Goal: Transaction & Acquisition: Purchase product/service

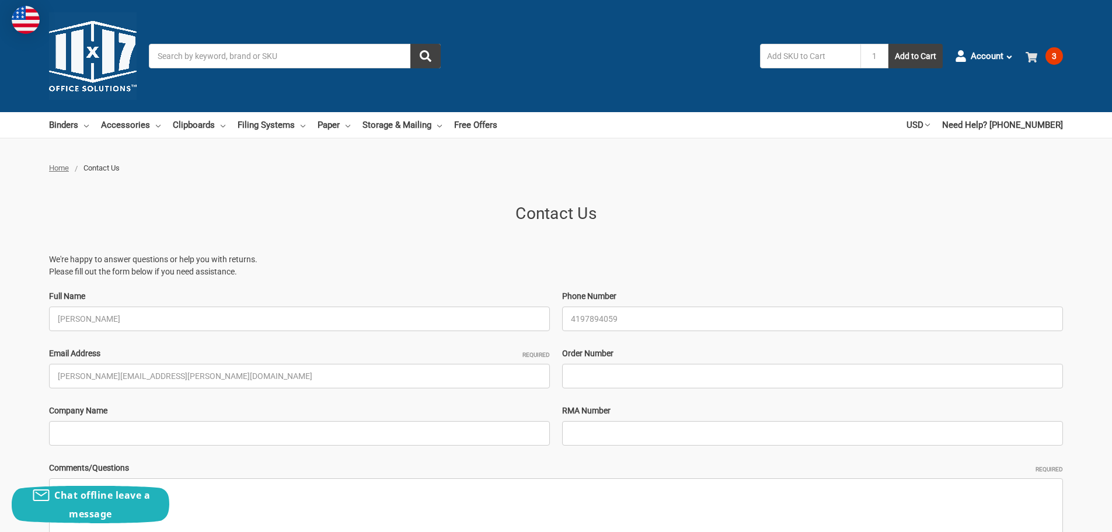
click at [1036, 53] on icon at bounding box center [1031, 57] width 12 height 12
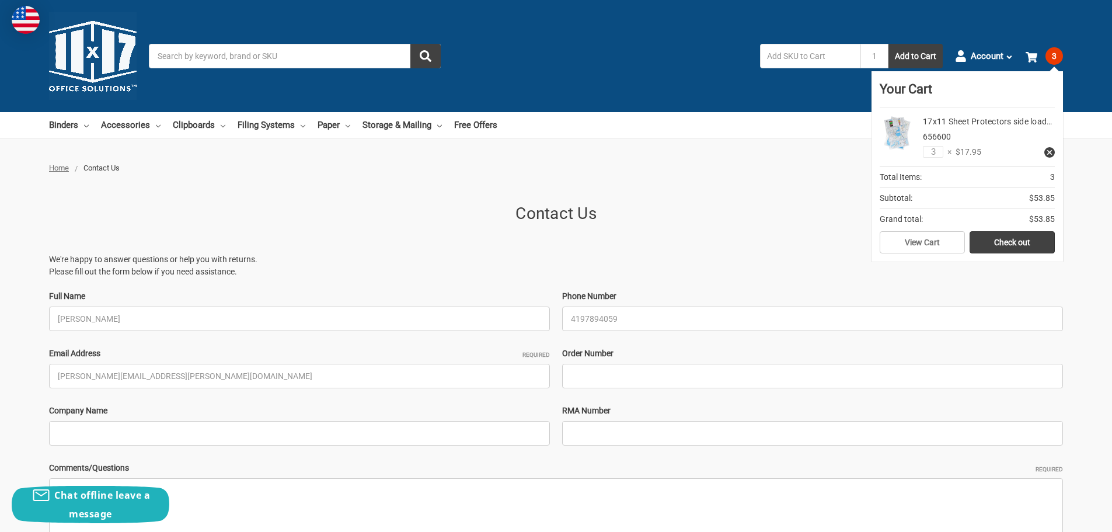
click at [743, 160] on div at bounding box center [556, 157] width 1112 height 12
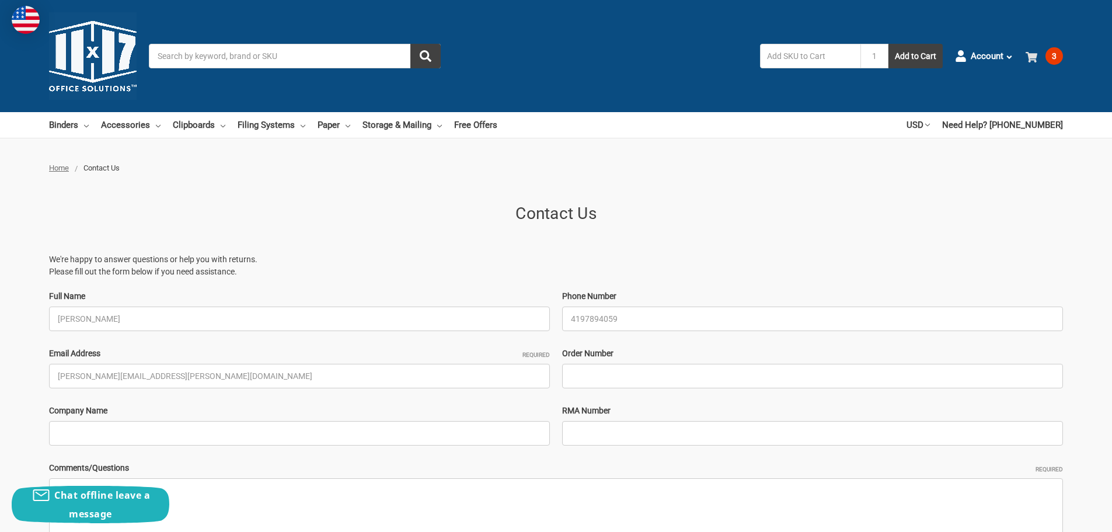
click at [1048, 57] on span "3" at bounding box center [1054, 56] width 18 height 18
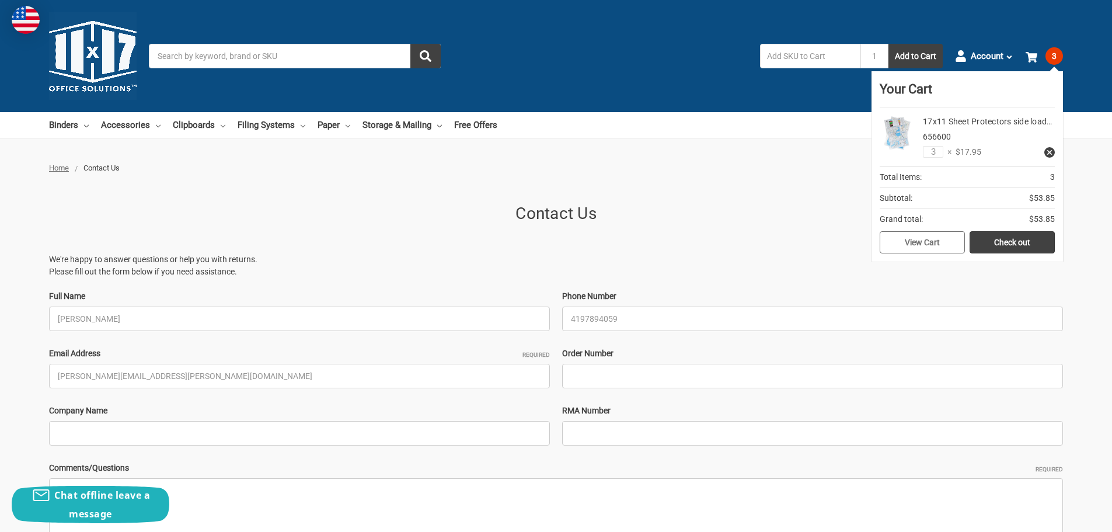
click at [929, 240] on link "View Cart" at bounding box center [922, 242] width 85 height 22
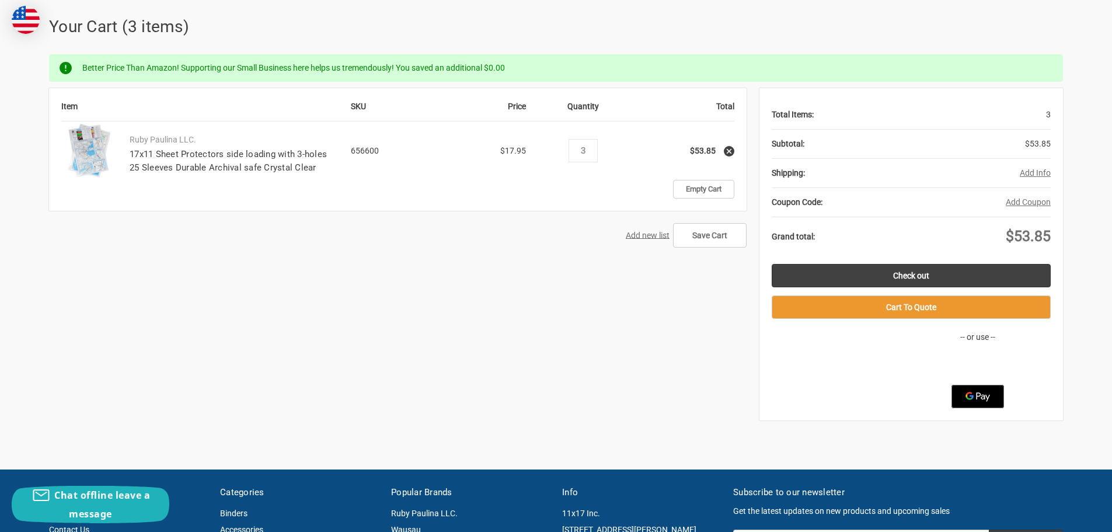
scroll to position [175, 0]
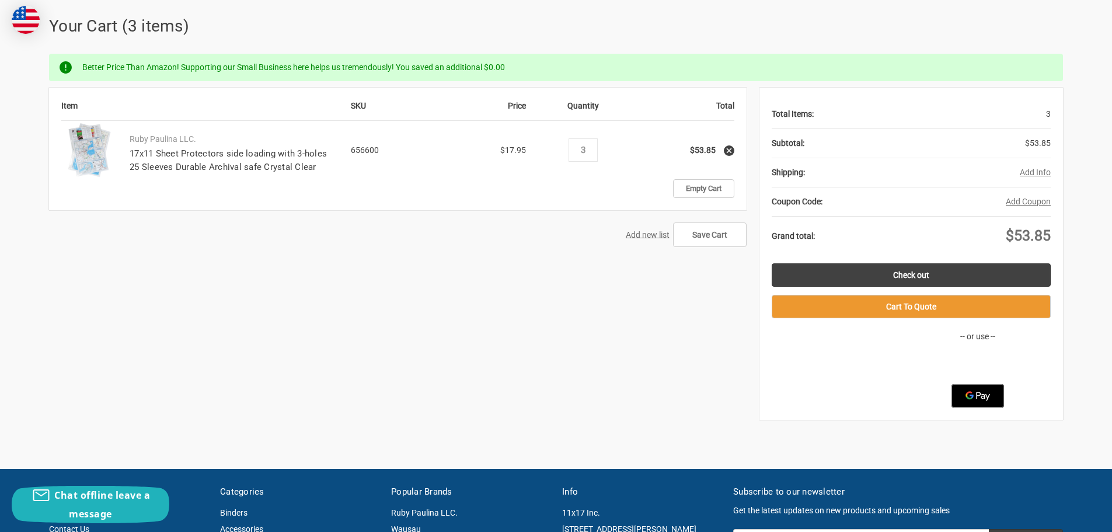
click at [1030, 171] on button "Add Info" at bounding box center [1035, 172] width 31 height 12
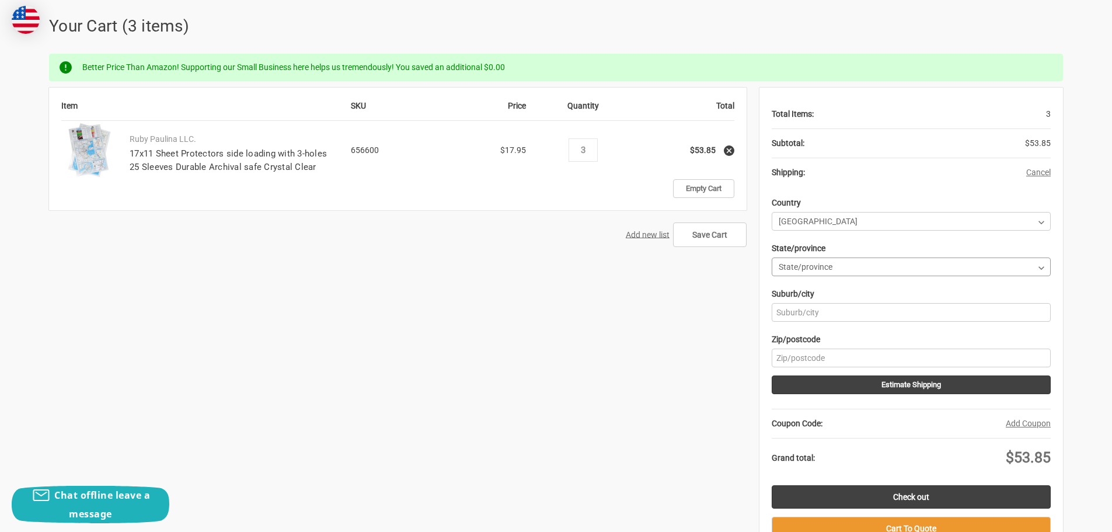
click at [809, 267] on select "State/province Alabama Alaska American Samoa Arizona Arkansas Armed Forces Afri…" at bounding box center [911, 266] width 279 height 19
select select "47"
click at [772, 257] on select "State/province Alabama Alaska American Samoa Arizona Arkansas Armed Forces Afri…" at bounding box center [911, 266] width 279 height 19
click at [801, 309] on input "Suburb/city" at bounding box center [911, 312] width 279 height 19
type input "Defiance"
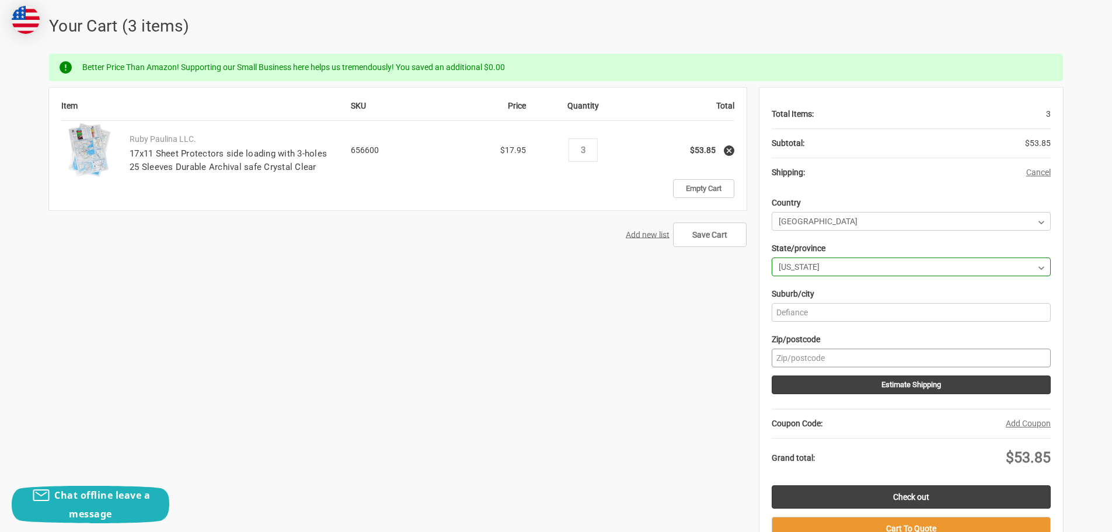
type input "43512"
click at [685, 337] on div "Item SKU Price Quantity Total Ruby Paulina LLC. 17x11 Sheet Protectors side loa…" at bounding box center [556, 364] width 1014 height 553
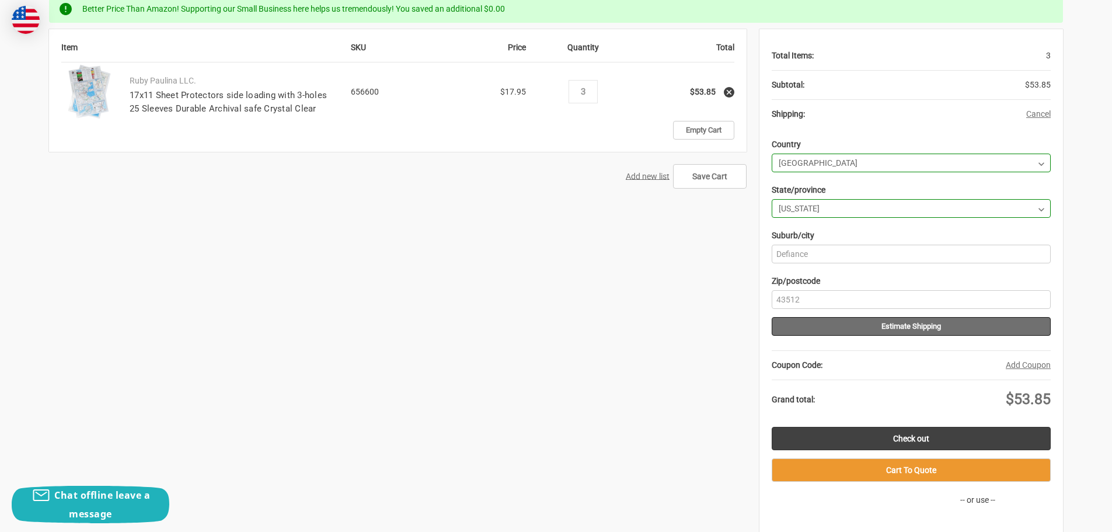
click at [797, 331] on button "Estimate Shipping" at bounding box center [911, 326] width 279 height 19
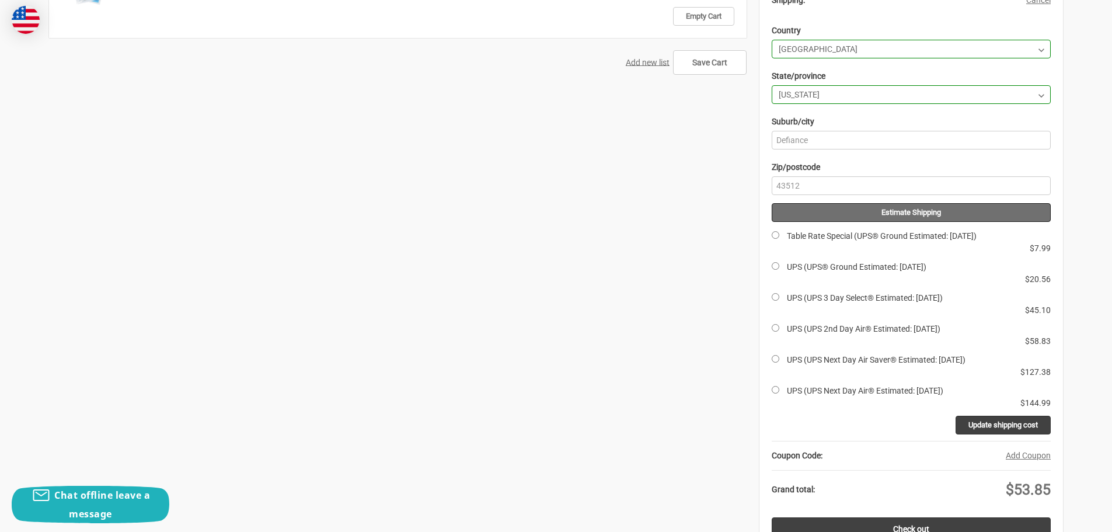
scroll to position [350, 0]
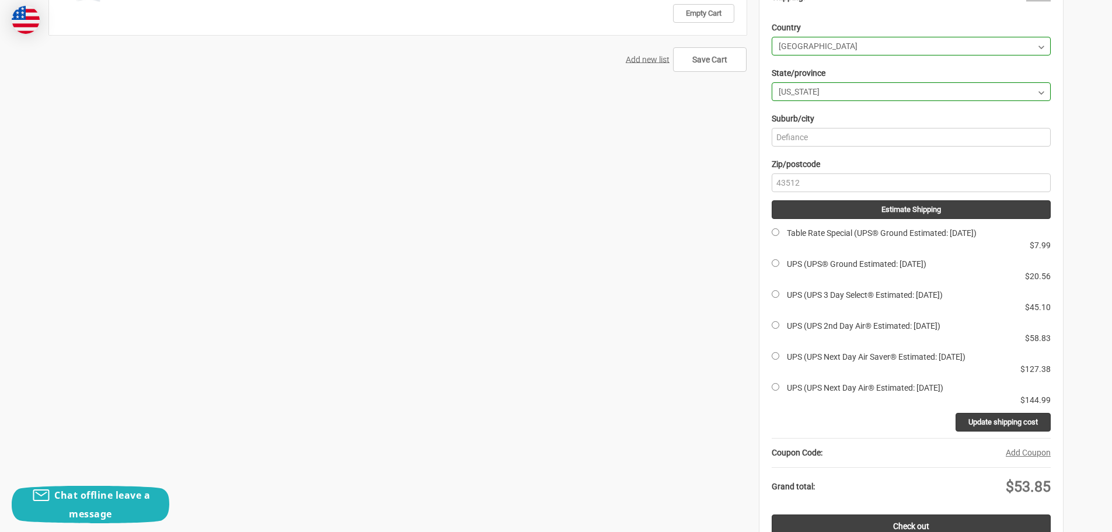
click at [773, 226] on dl "Country Country Afghanistan Åland Islands Albania Algeria American Samoa Andorr…" at bounding box center [911, 122] width 279 height 209
click at [774, 232] on input "Table Rate Special (UPS® Ground Estimated: Tue, Oct 7)" at bounding box center [776, 232] width 8 height 8
radio input "true"
click at [698, 254] on div "Item SKU Price Quantity Total Ruby Paulina LLC. 17x11 Sheet Protectors side loa…" at bounding box center [556, 291] width 1014 height 758
click at [979, 428] on input "Update shipping cost" at bounding box center [1002, 422] width 95 height 19
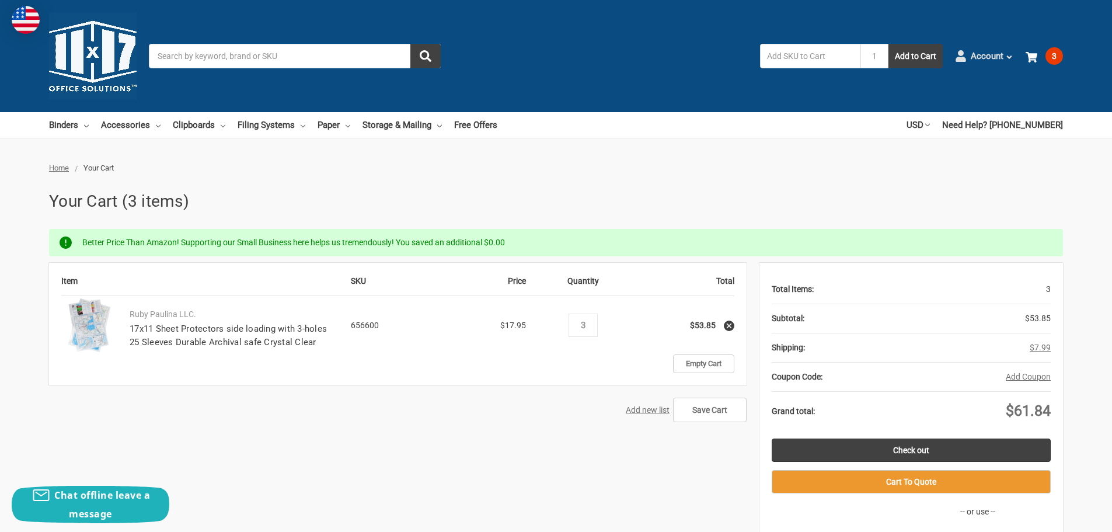
click at [998, 58] on span "Account" at bounding box center [987, 56] width 33 height 13
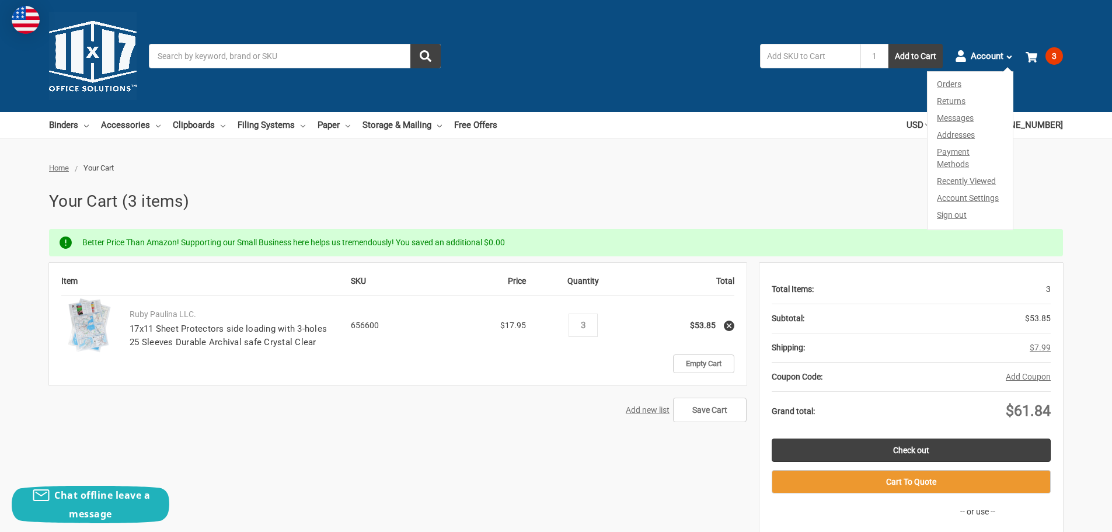
click at [964, 190] on link "Account Settings" at bounding box center [969, 198] width 85 height 17
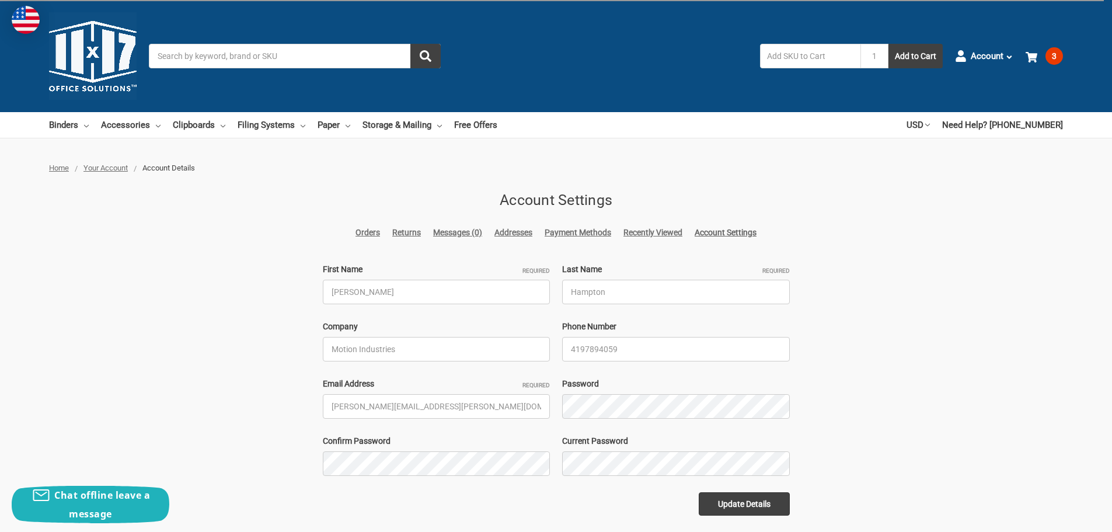
click at [526, 233] on link "Addresses" at bounding box center [513, 232] width 38 height 12
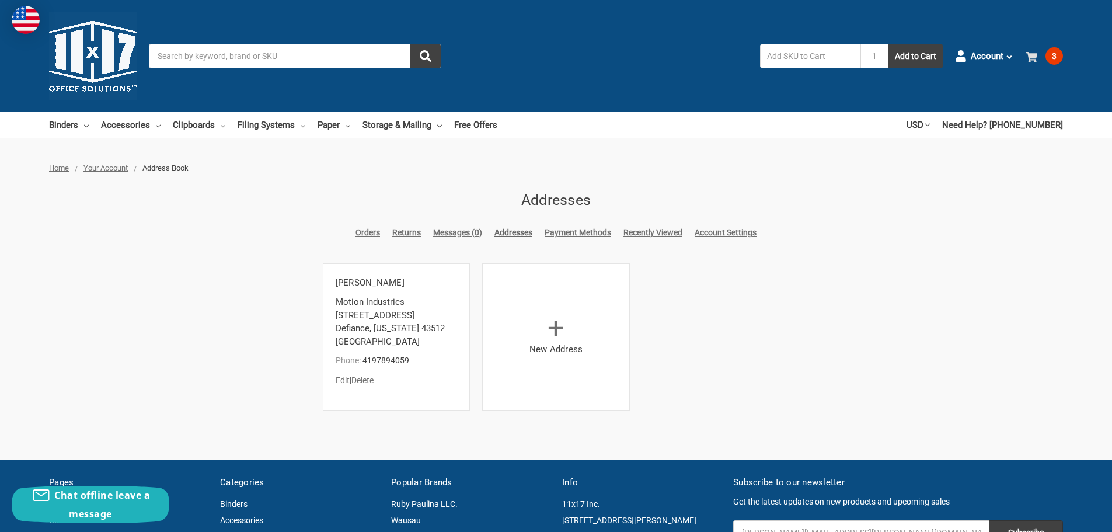
click at [1055, 52] on span "3" at bounding box center [1054, 56] width 18 height 18
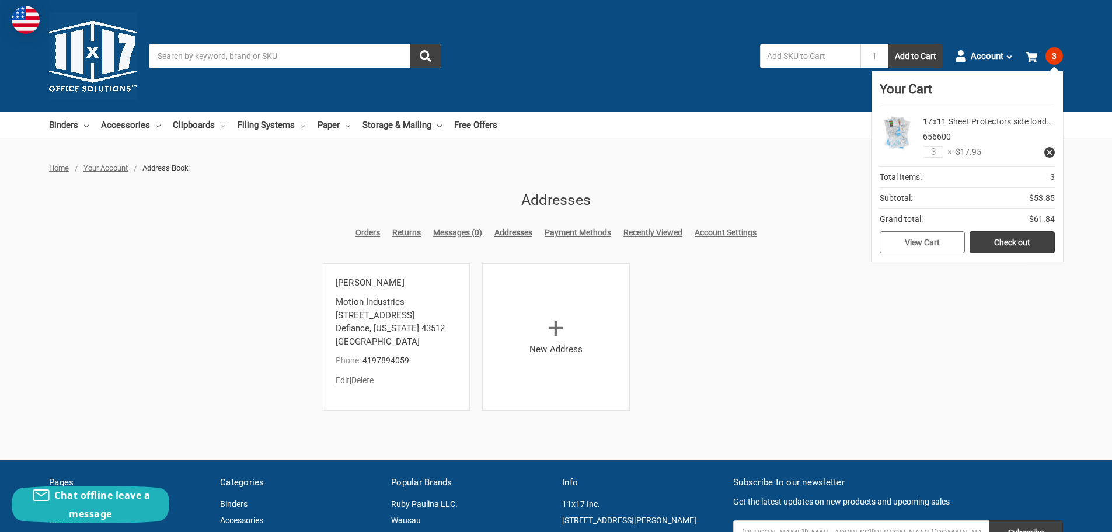
click at [930, 243] on link "View Cart" at bounding box center [922, 242] width 85 height 22
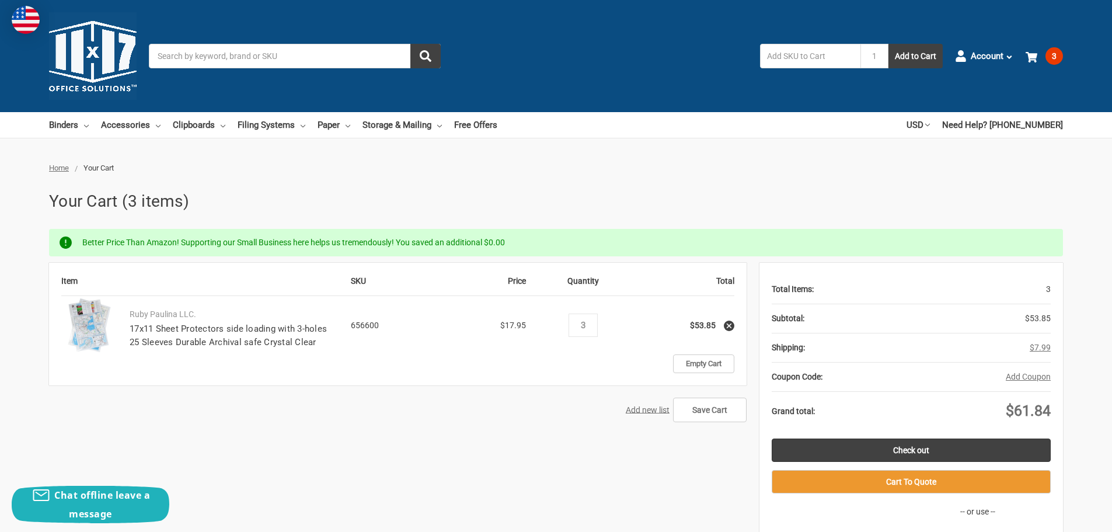
click at [456, 424] on form "Item SKU Price Quantity Total Ruby Paulina LLC. 17x11 Sheet Protectors side loa…" at bounding box center [397, 345] width 697 height 165
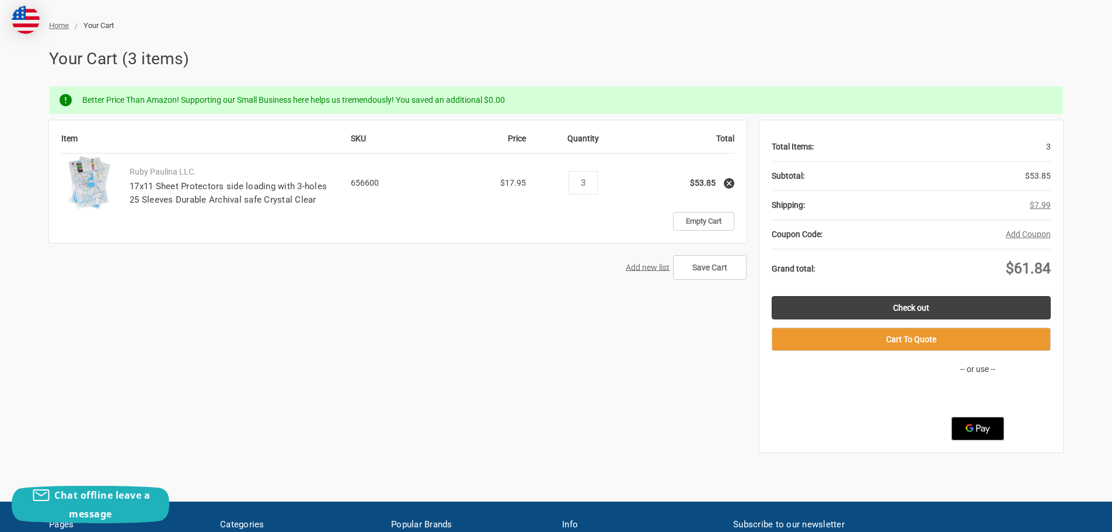
scroll to position [175, 0]
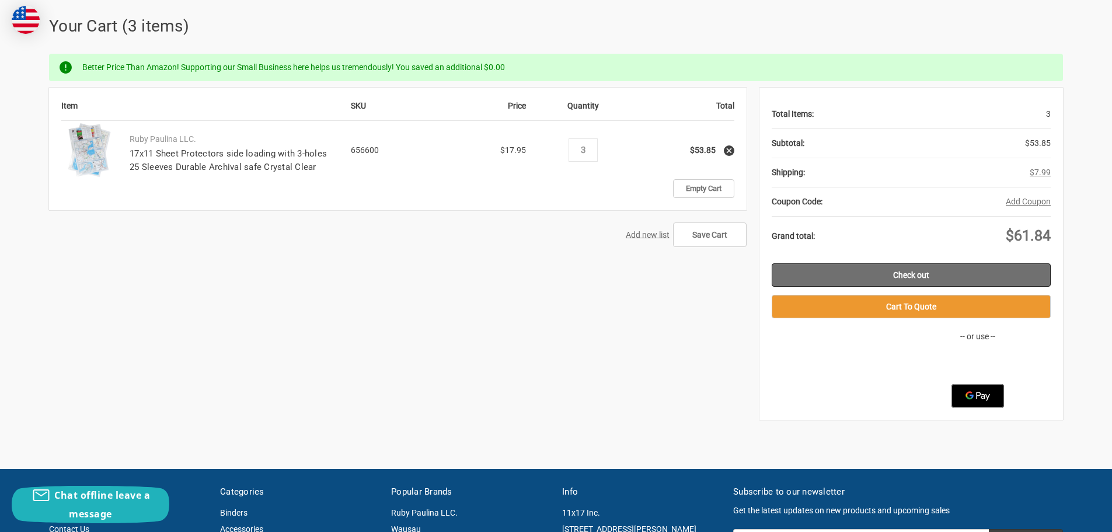
click at [816, 274] on link "Check out" at bounding box center [911, 274] width 279 height 23
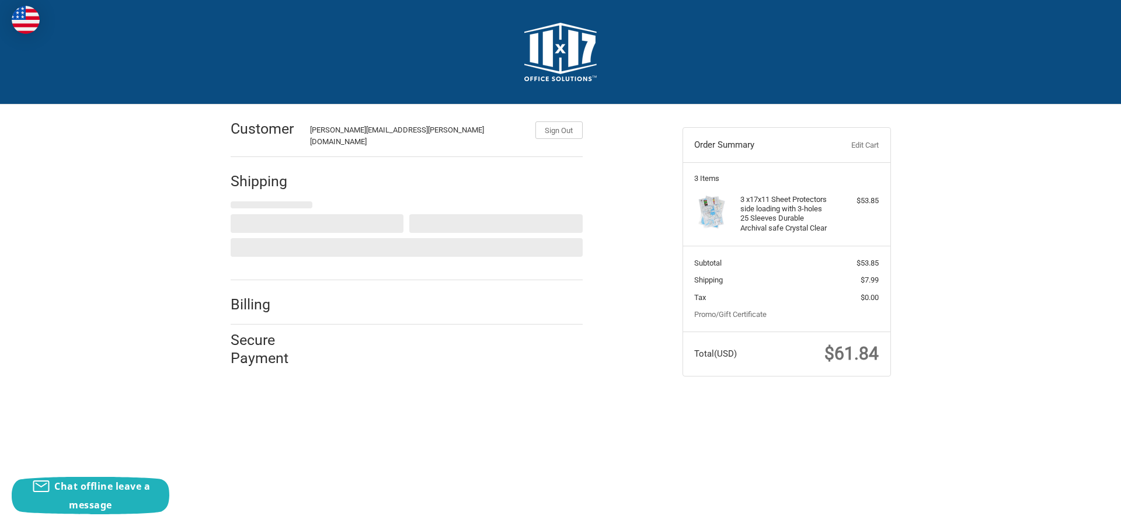
select select "US"
select select "OH"
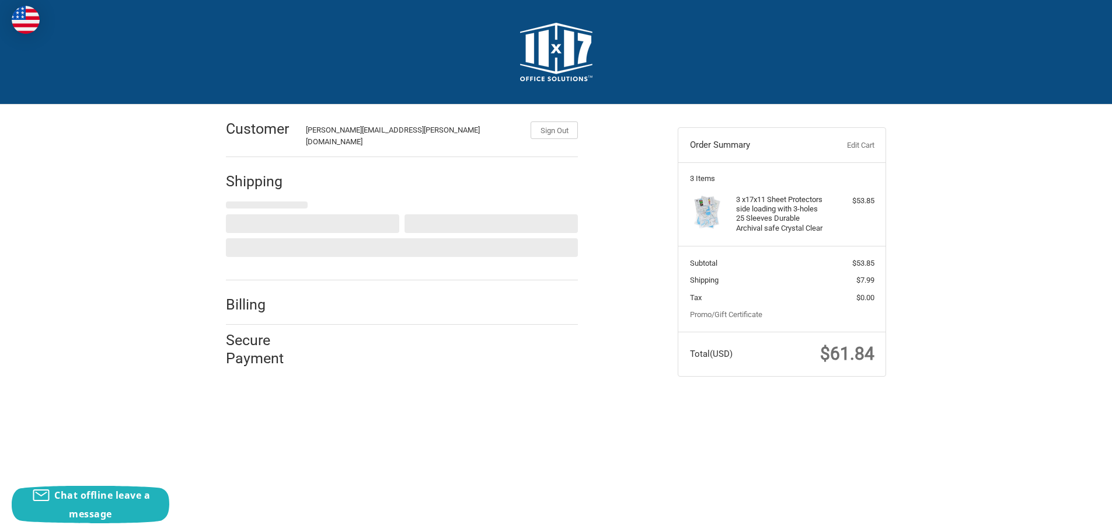
scroll to position [43, 0]
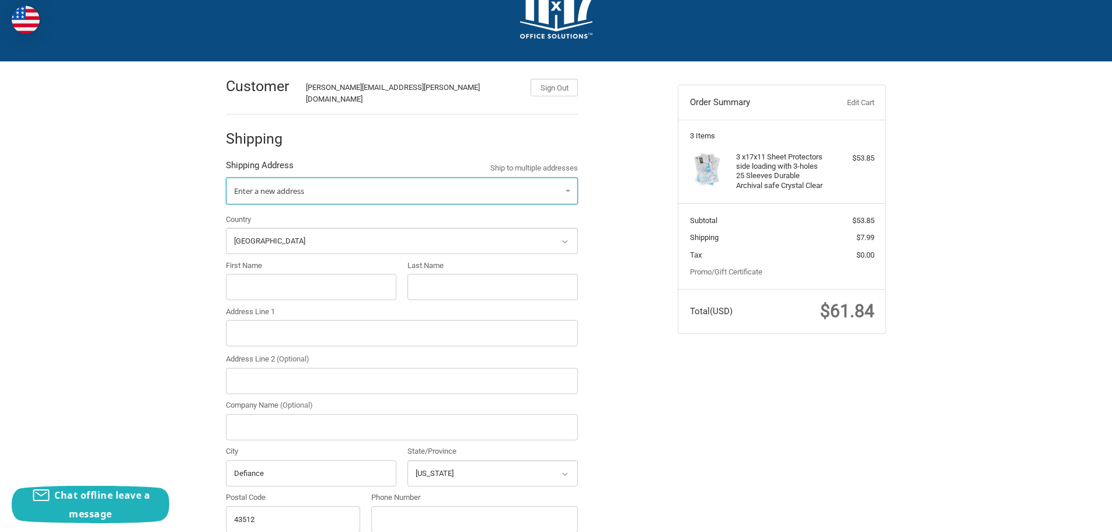
click at [296, 186] on span "Enter a new address" at bounding box center [269, 191] width 70 height 11
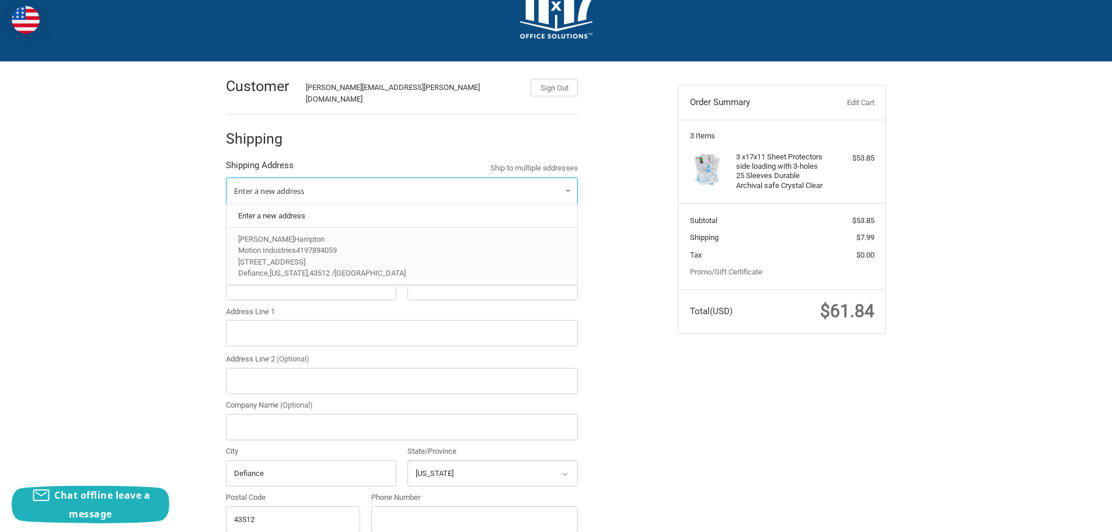
click at [285, 246] on span "Motion Industries" at bounding box center [267, 250] width 58 height 9
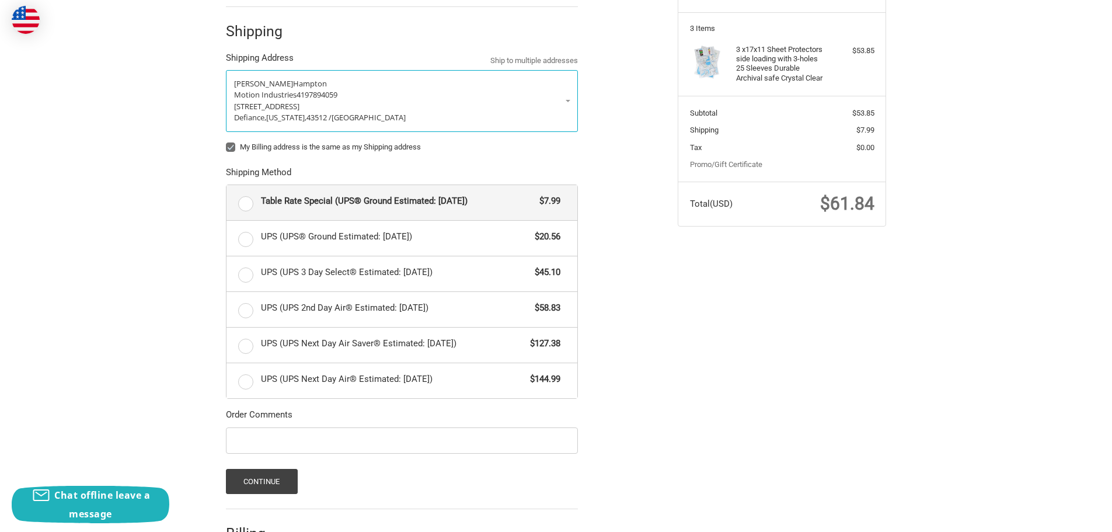
scroll to position [159, 0]
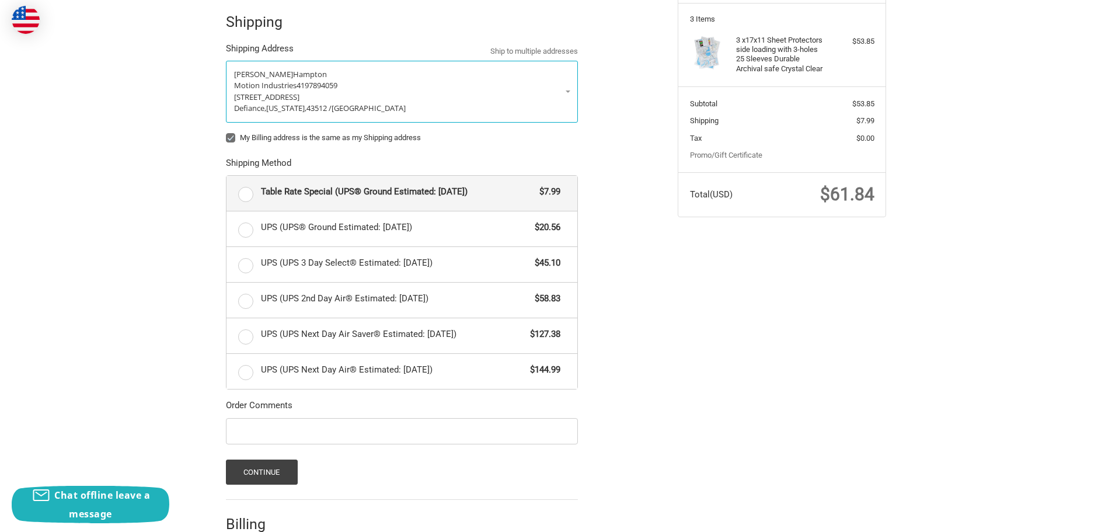
click at [249, 185] on label "Table Rate Special (UPS® Ground Estimated: Tue, Oct 7) $7.99" at bounding box center [401, 193] width 351 height 35
click at [227, 176] on input "Table Rate Special (UPS® Ground Estimated: Tue, Oct 7) $7.99" at bounding box center [226, 176] width 1 height 1
radio input "true"
click at [146, 180] on div "Customer Jeremiah.Hampton@motion.com Sign Out Shipping Shipping Address Ship to…" at bounding box center [556, 272] width 1112 height 654
click at [268, 463] on button "Continue" at bounding box center [262, 471] width 72 height 25
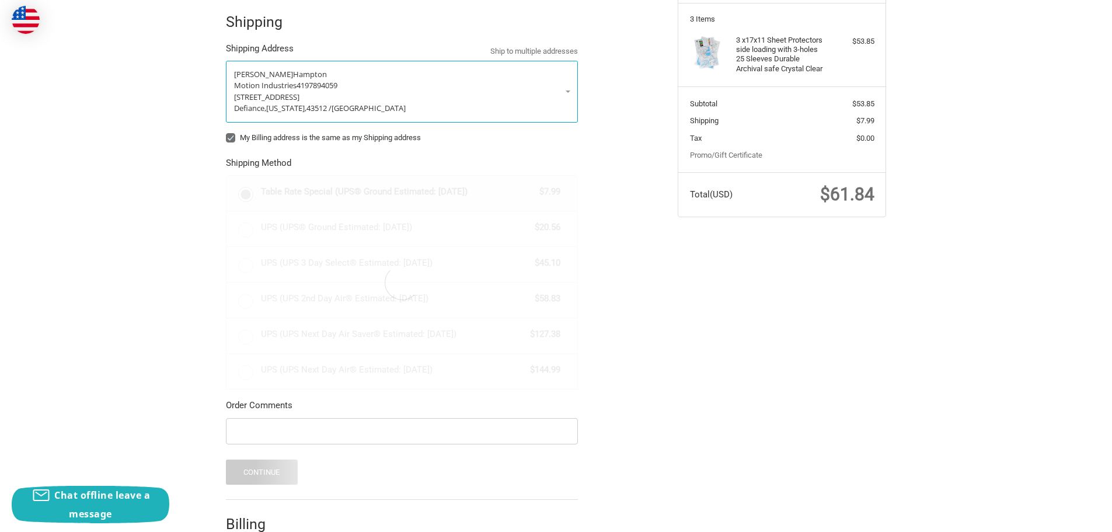
scroll to position [0, 0]
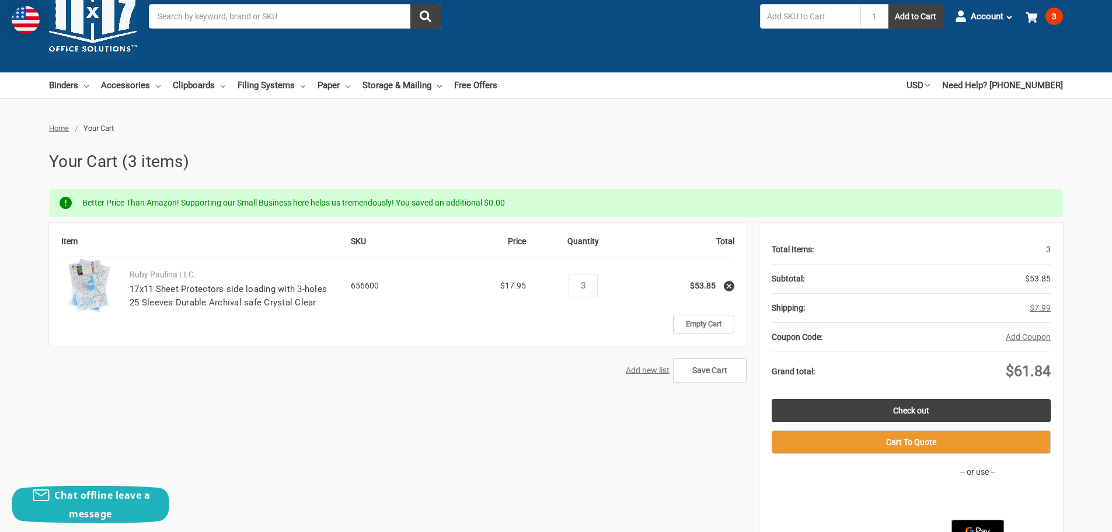
scroll to position [58, 0]
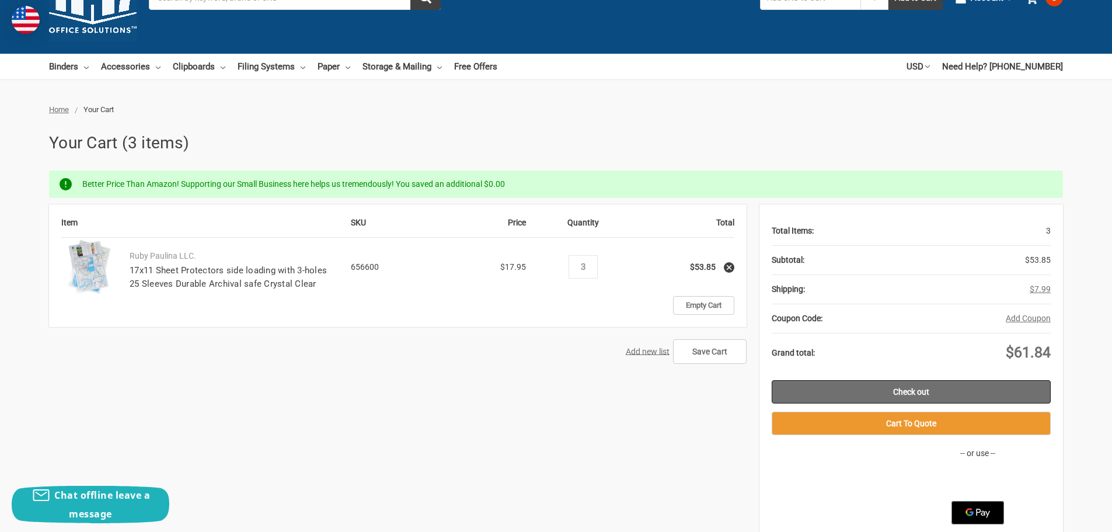
click at [821, 388] on link "Check out" at bounding box center [911, 391] width 279 height 23
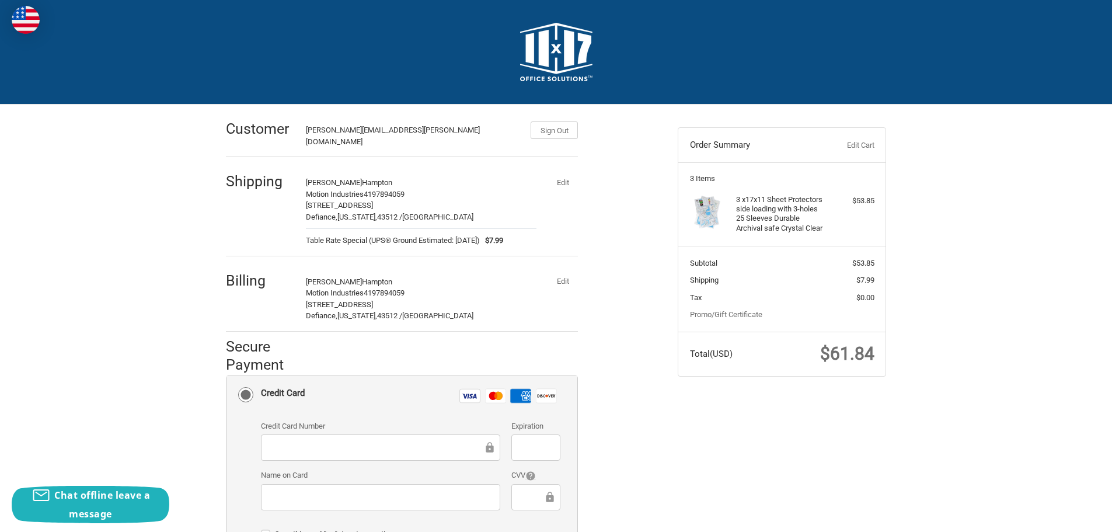
click at [565, 174] on button "Edit" at bounding box center [562, 182] width 30 height 16
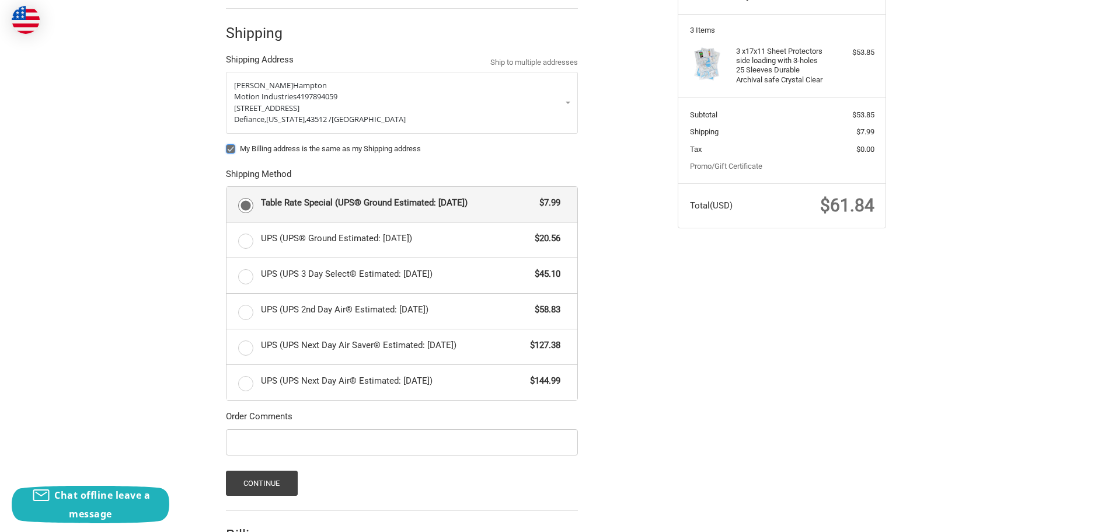
scroll to position [149, 0]
click at [260, 438] on input "Order Comments" at bounding box center [402, 441] width 352 height 26
type input "O"
click at [302, 434] on input "PO: OH43-00" at bounding box center [402, 441] width 352 height 26
type input "PO: OH43-00402264"
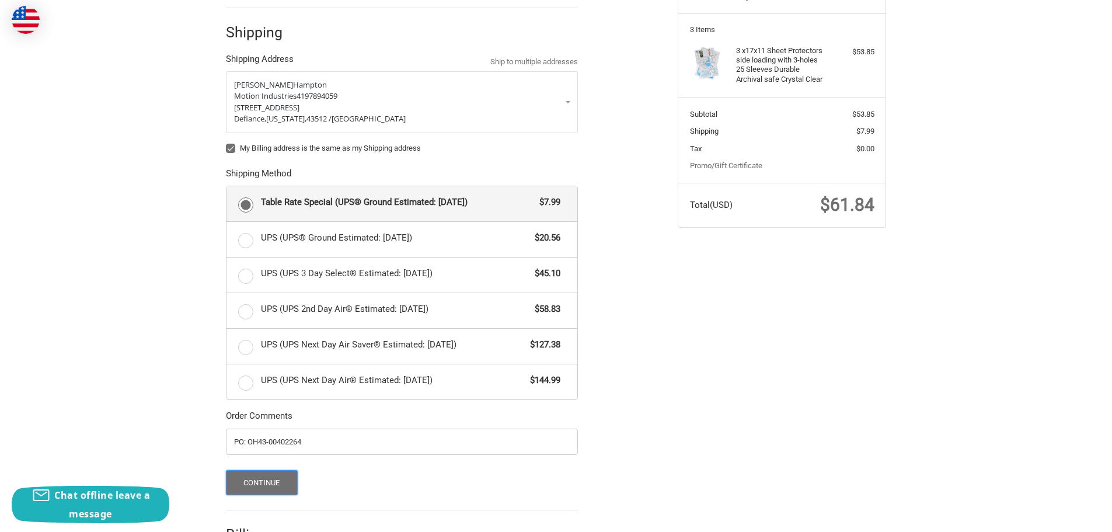
click at [275, 481] on button "Continue" at bounding box center [262, 482] width 72 height 25
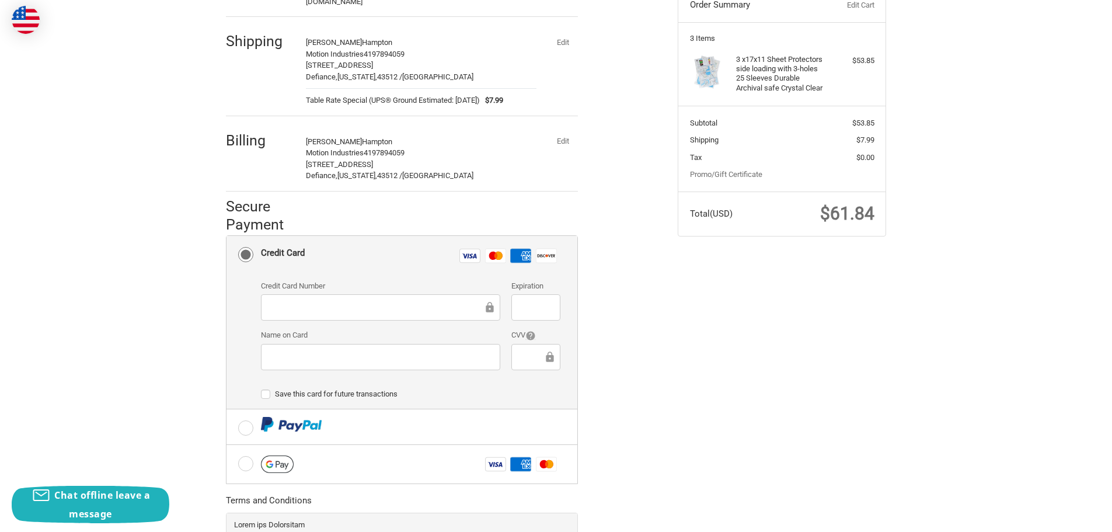
scroll to position [175, 0]
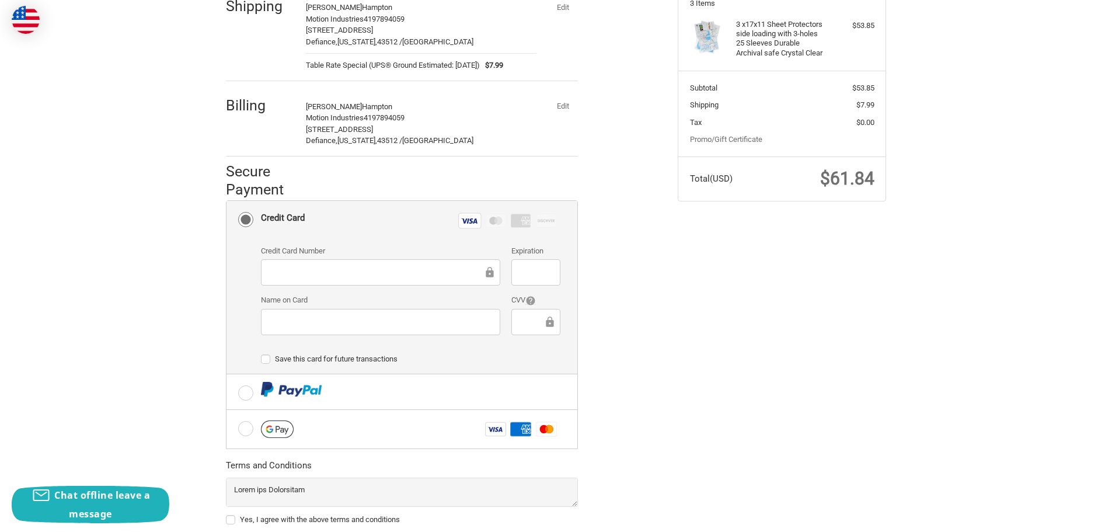
click at [95, 267] on div "Customer Jeremiah.Hampton@motion.com Sign Out Shipping Jeremiah Hampton Motion …" at bounding box center [556, 264] width 1112 height 671
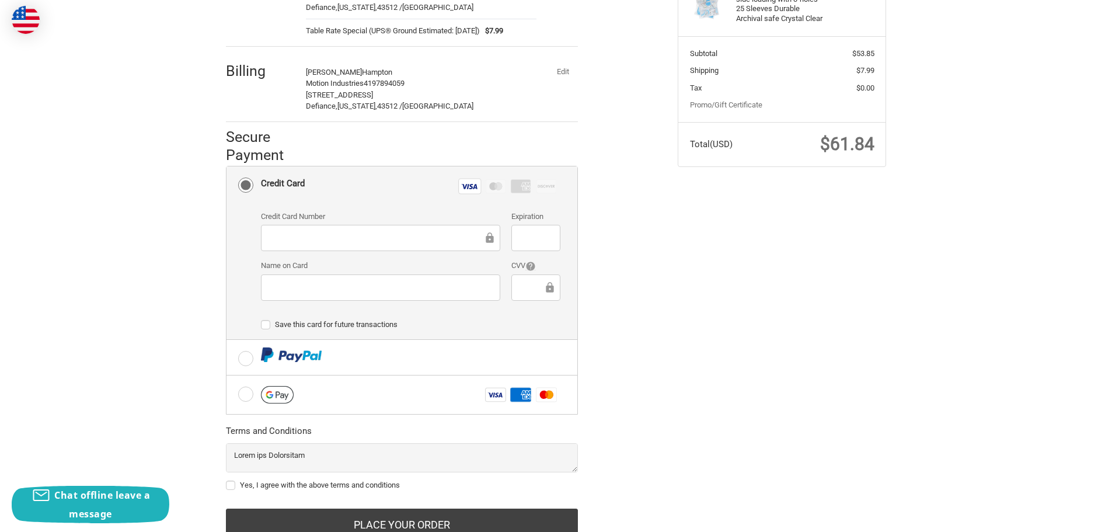
scroll to position [247, 0]
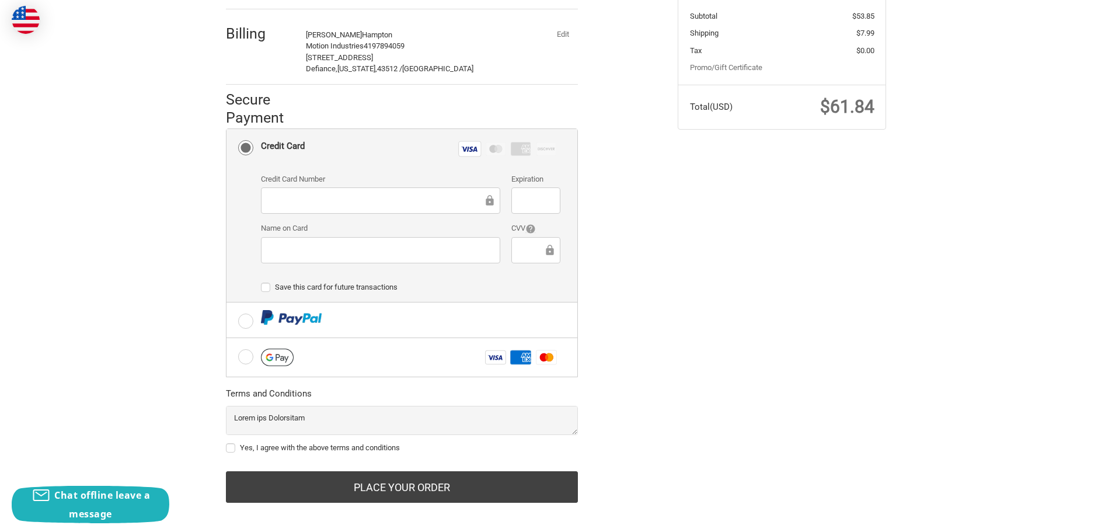
click at [235, 443] on label "Yes, I agree with the above terms and conditions" at bounding box center [402, 447] width 352 height 9
click at [226, 442] on input "Yes, I agree with the above terms and conditions" at bounding box center [226, 442] width 1 height 1
checkbox input "true"
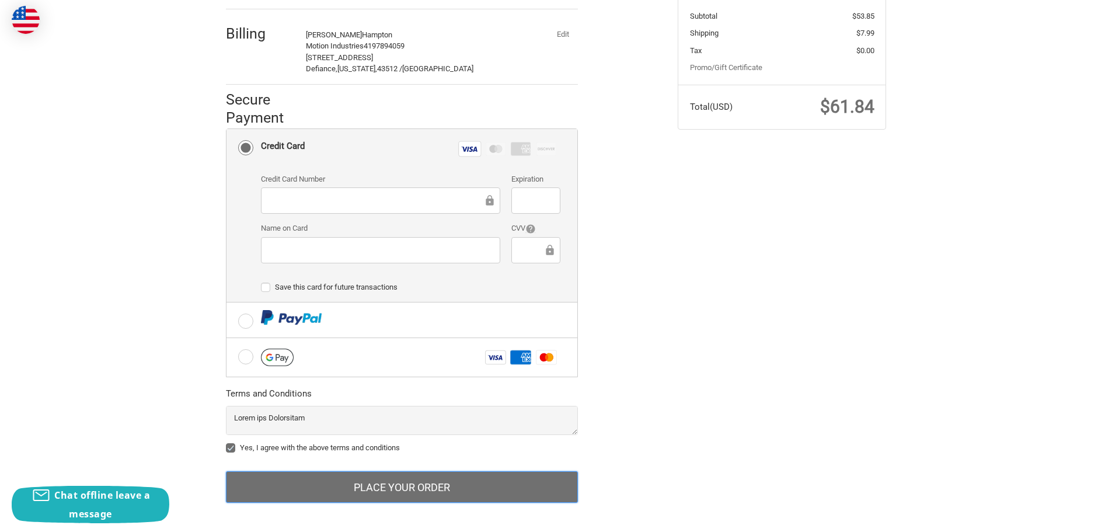
click at [518, 483] on button "Place Your Order" at bounding box center [402, 487] width 352 height 32
